Goal: Complete application form: Complete application form

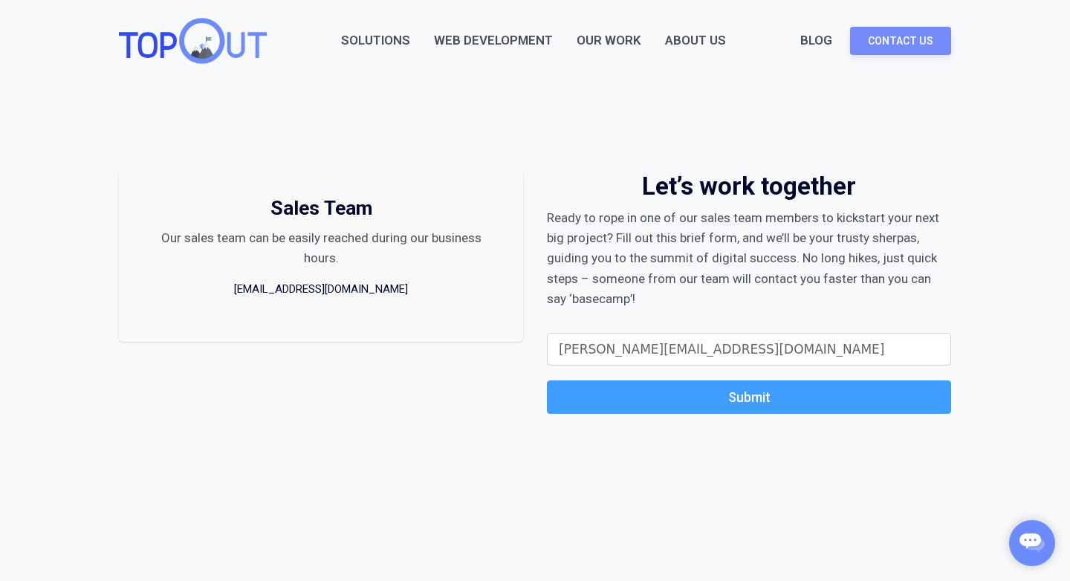
type input "chris@topoutgrp.com"
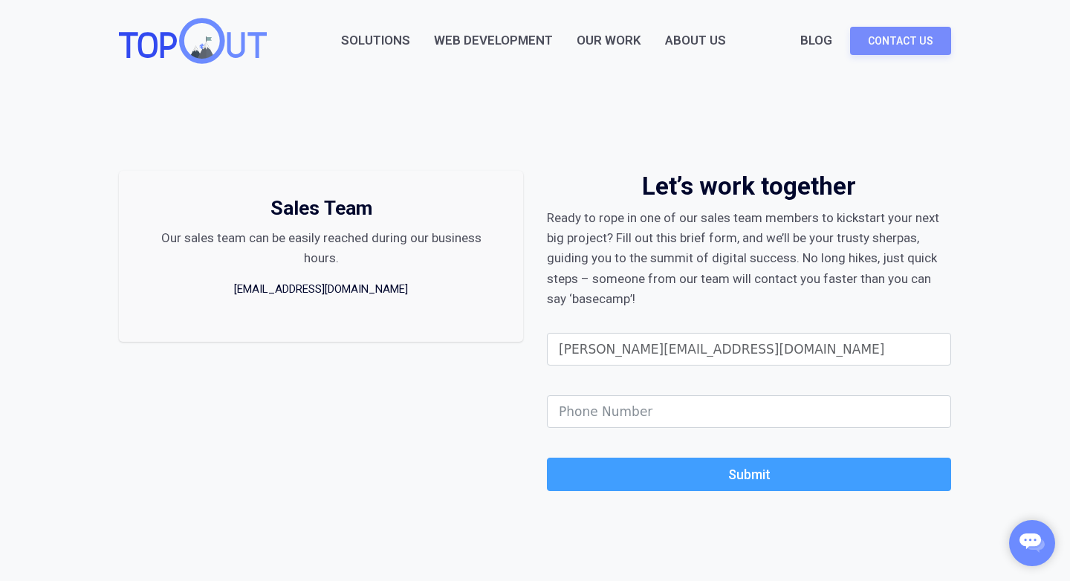
type input "chris@topoutgrp.com"
click at [647, 407] on input "Phone" at bounding box center [749, 411] width 404 height 33
click at [571, 349] on input "chris@topoutgrp.com" at bounding box center [749, 349] width 404 height 33
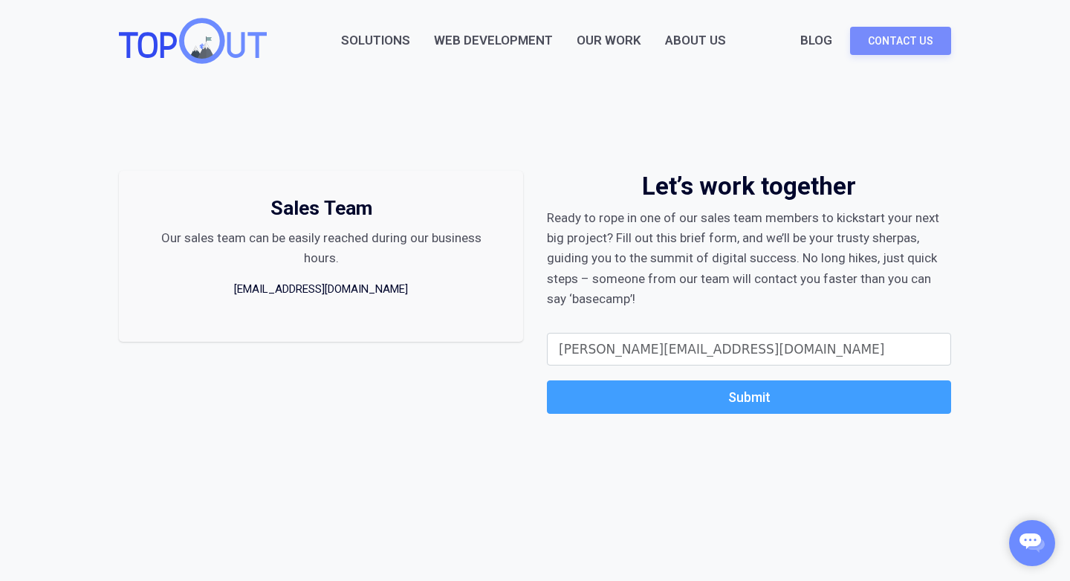
type input "tom@myspace.com"
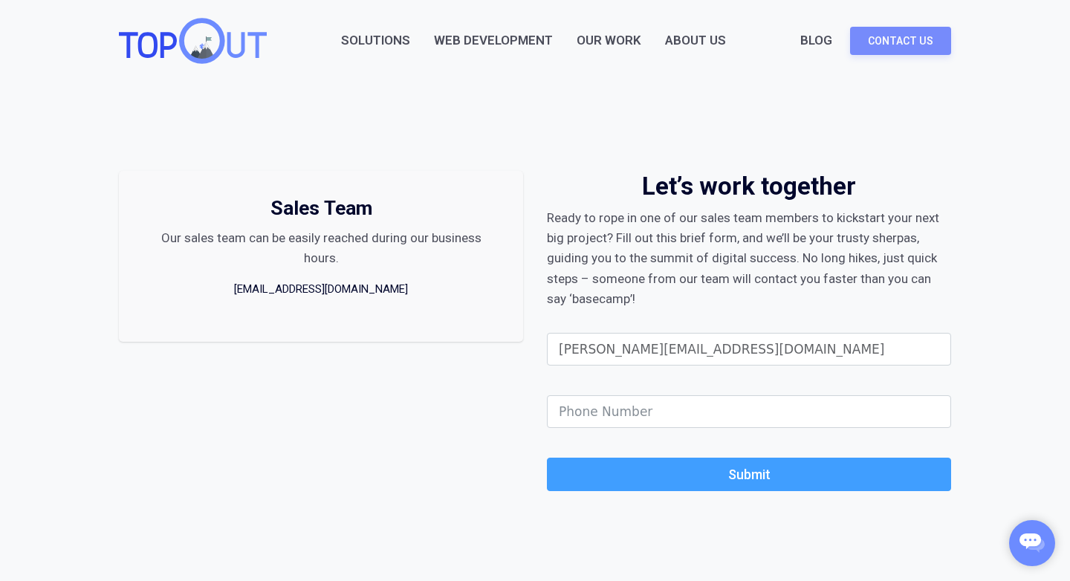
click at [604, 350] on input "tom@myspace.com" at bounding box center [749, 349] width 404 height 33
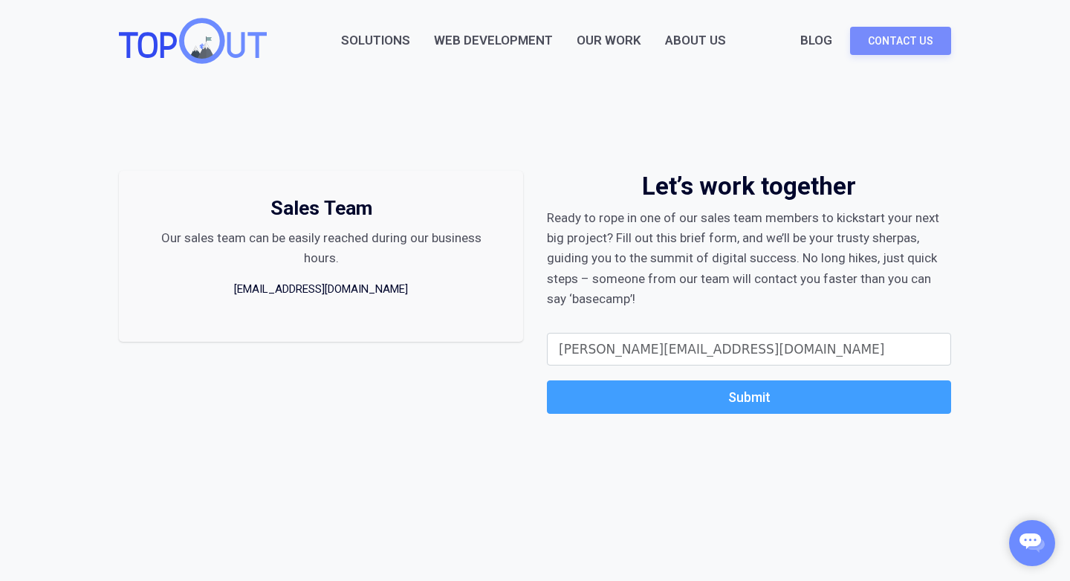
type input "chuck@gmail.com"
type input "Tom"
type input "Myspace"
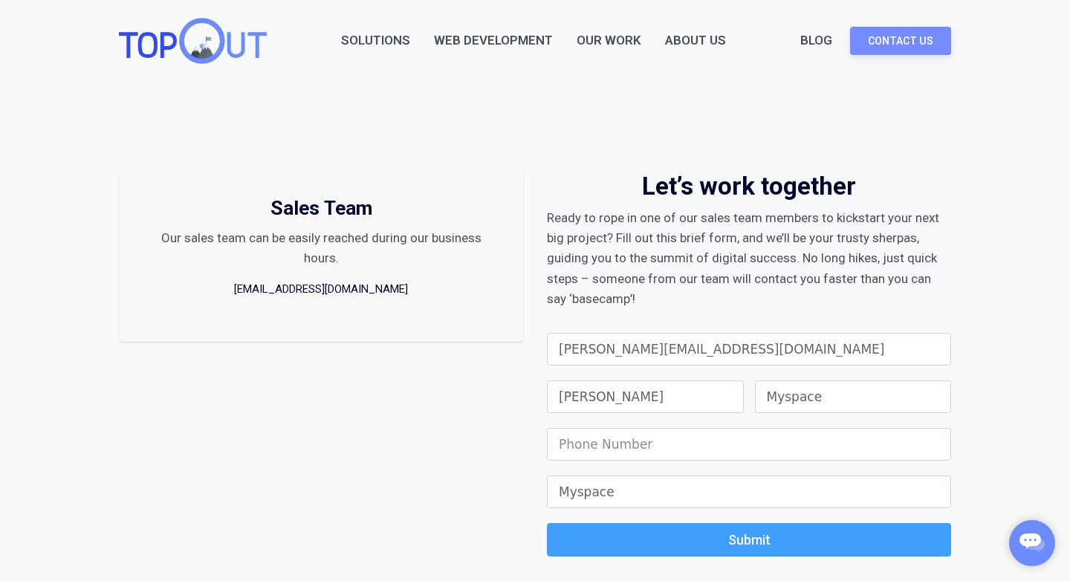
type input "chuck@gmail.com"
click at [719, 285] on div "Ready to rope in one of our sales team members to kickstart your next big proje…" at bounding box center [749, 258] width 404 height 101
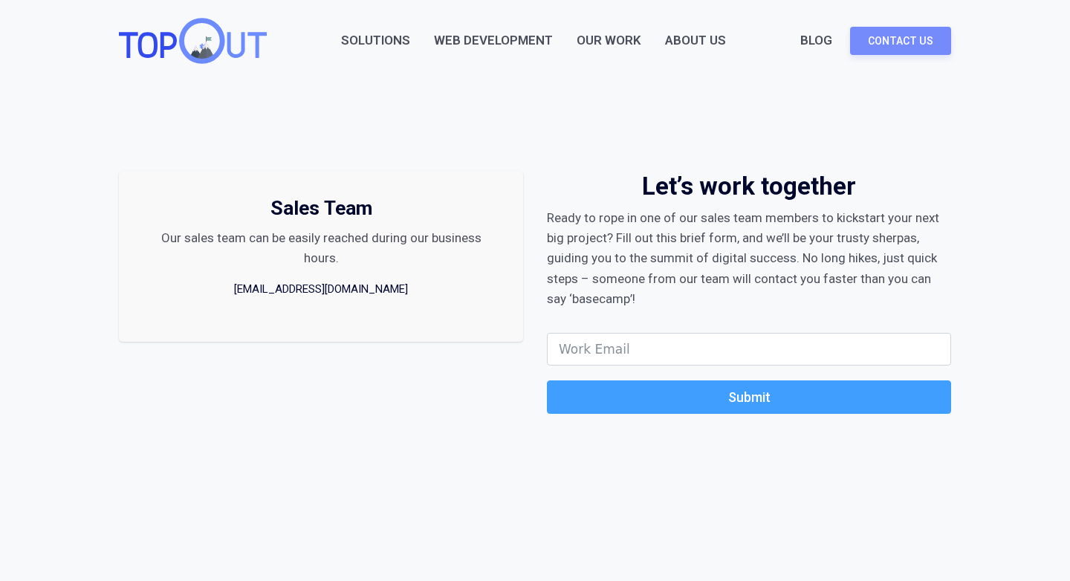
click at [962, 166] on div "Sales Team Our sales team can be easily reached during our business hours. [EMA…" at bounding box center [535, 334] width 868 height 504
